Goal: Transaction & Acquisition: Purchase product/service

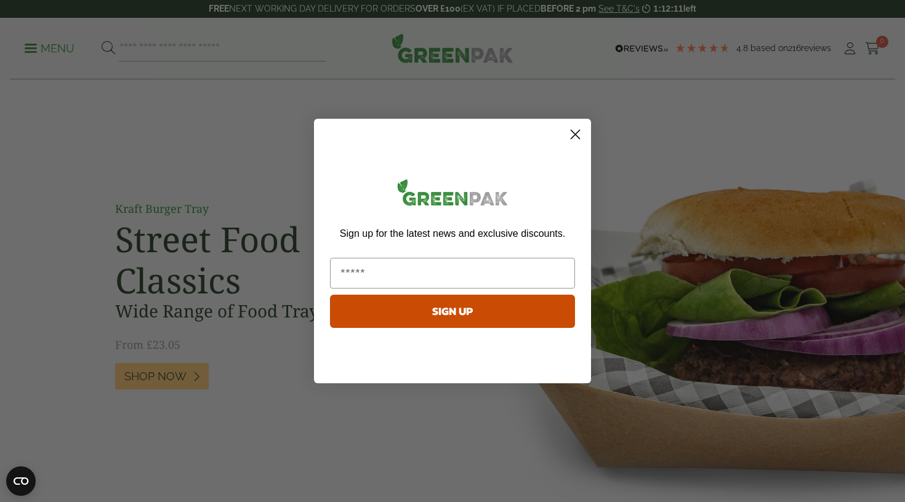
type input "**********"
click at [462, 310] on button "SIGN UP" at bounding box center [452, 311] width 245 height 33
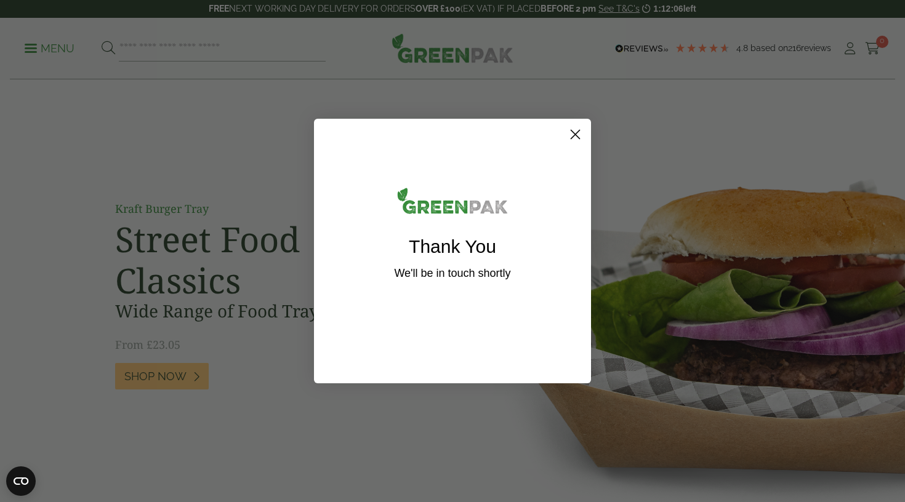
click at [568, 134] on circle "Close dialog" at bounding box center [575, 134] width 20 height 20
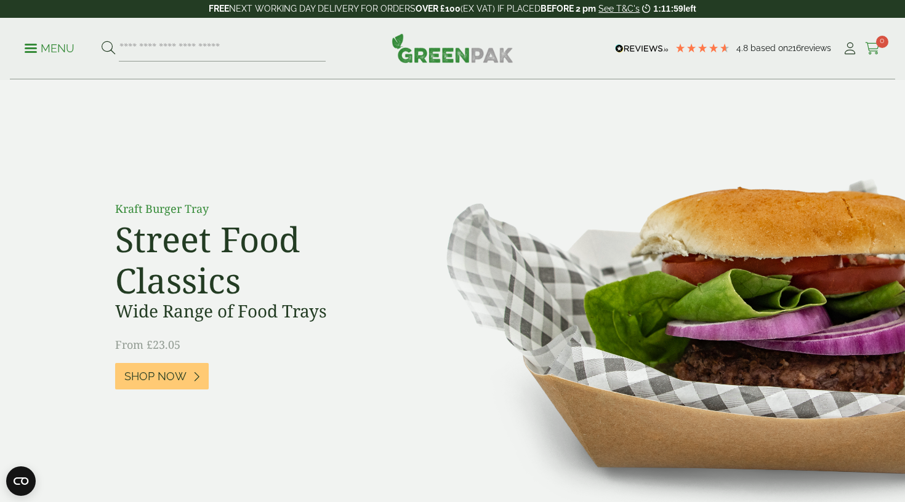
click at [872, 44] on icon at bounding box center [872, 48] width 15 height 12
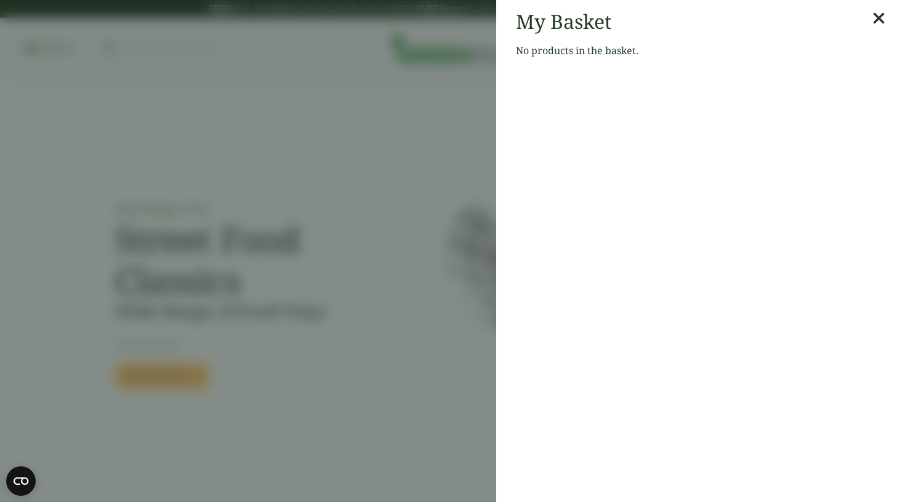
drag, startPoint x: 879, startPoint y: 17, endPoint x: 809, endPoint y: 20, distance: 69.7
click at [879, 17] on icon at bounding box center [878, 18] width 13 height 17
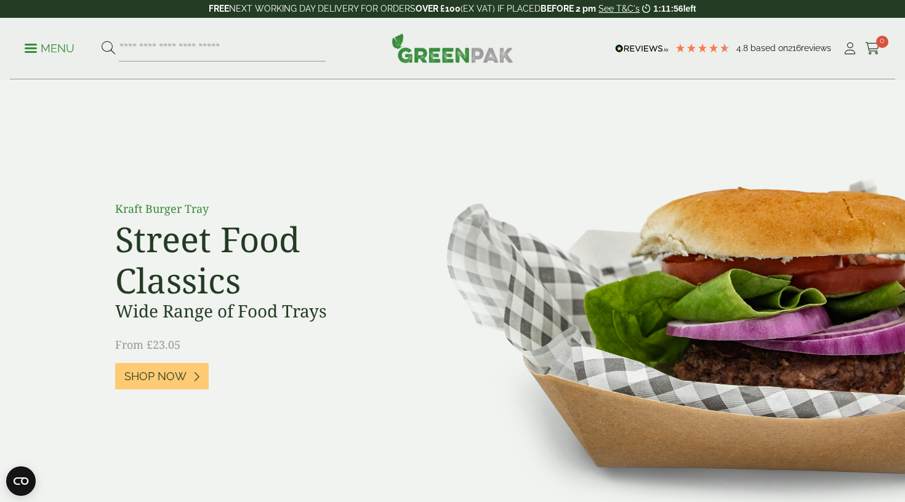
click at [50, 42] on p "Menu" at bounding box center [50, 48] width 50 height 15
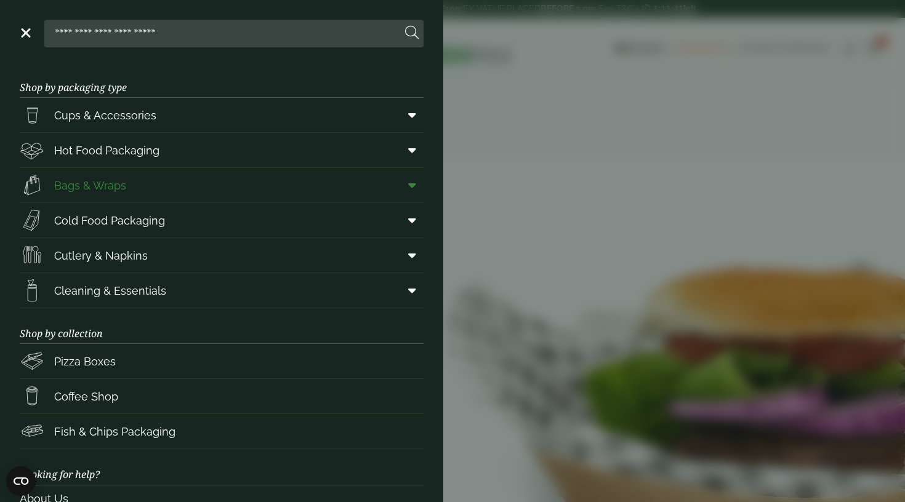
click at [167, 190] on link "Bags & Wraps" at bounding box center [222, 185] width 404 height 34
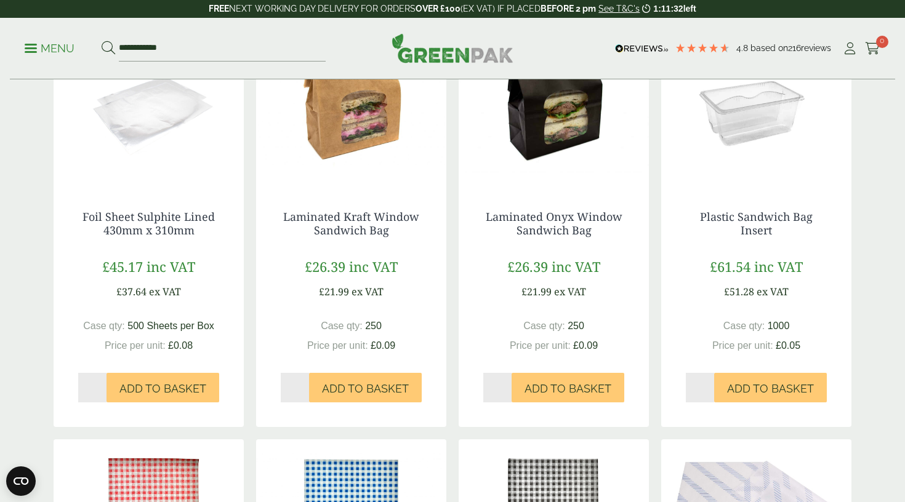
scroll to position [334, 0]
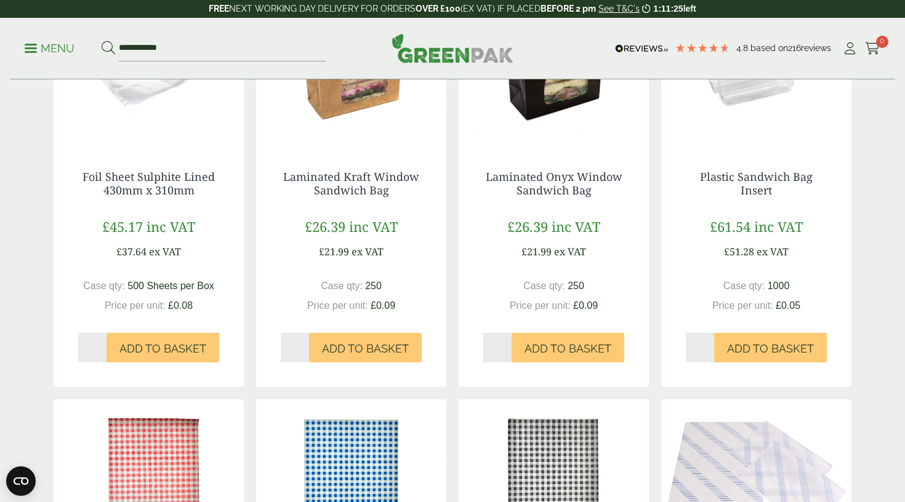
click at [507, 344] on input "*" at bounding box center [497, 348] width 28 height 30
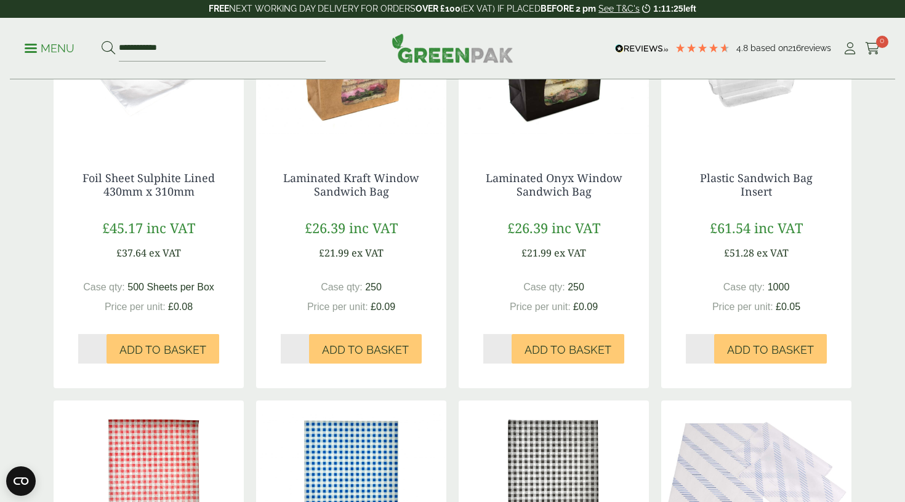
scroll to position [335, 1]
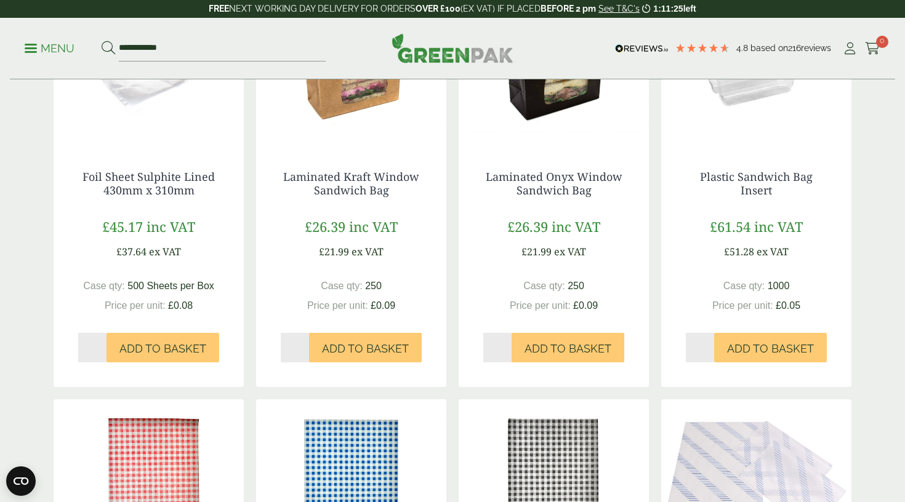
click at [507, 344] on input "*" at bounding box center [497, 348] width 28 height 30
click at [504, 347] on input "*" at bounding box center [497, 348] width 28 height 30
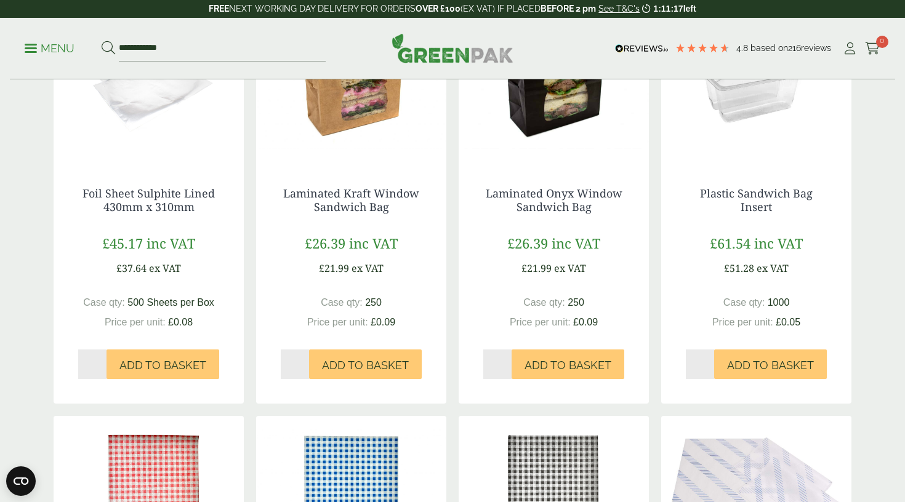
scroll to position [319, 0]
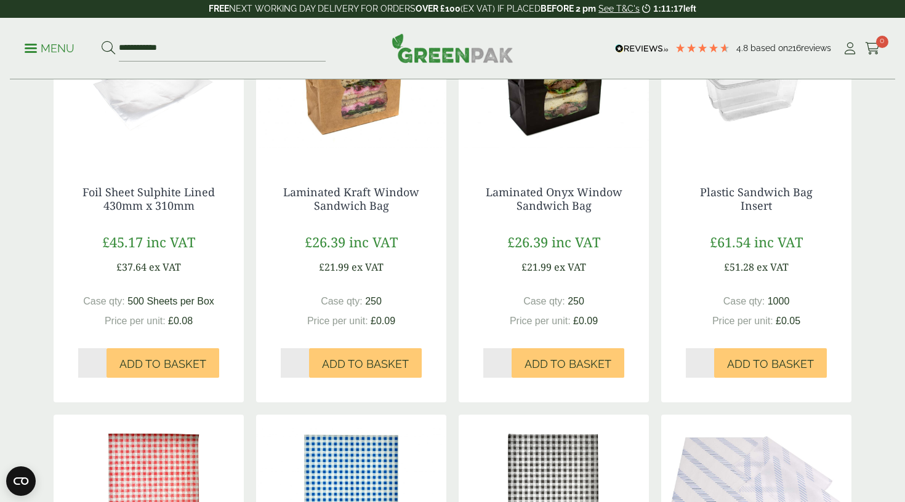
click at [506, 360] on input "*" at bounding box center [497, 363] width 28 height 30
type input "*"
click at [505, 360] on input "*" at bounding box center [497, 364] width 28 height 30
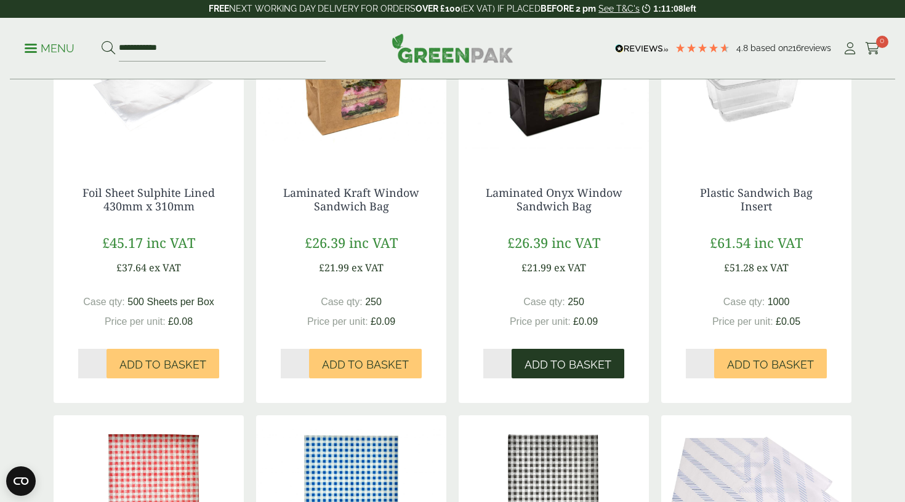
click at [566, 363] on span "Add to Basket" at bounding box center [568, 365] width 87 height 14
